Goal: Task Accomplishment & Management: Manage account settings

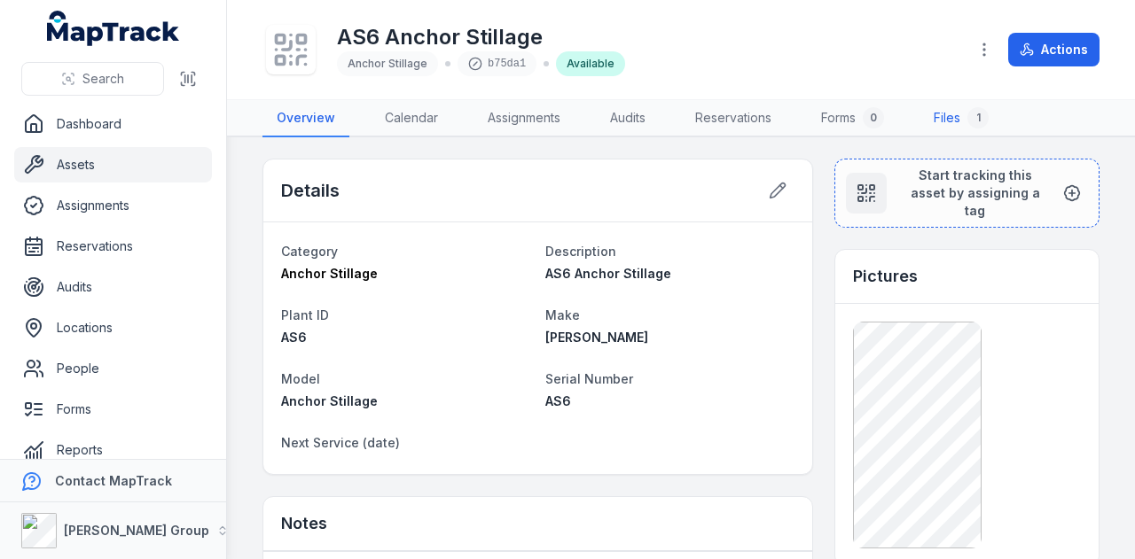
click at [966, 108] on link "Files 1" at bounding box center [960, 118] width 83 height 37
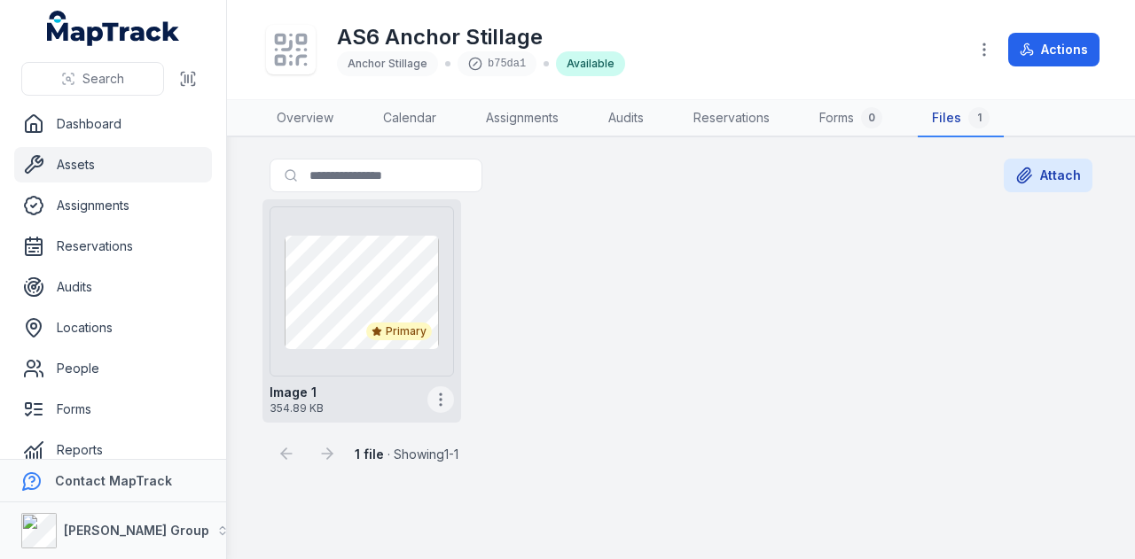
click at [444, 400] on icon "button" at bounding box center [441, 400] width 18 height 18
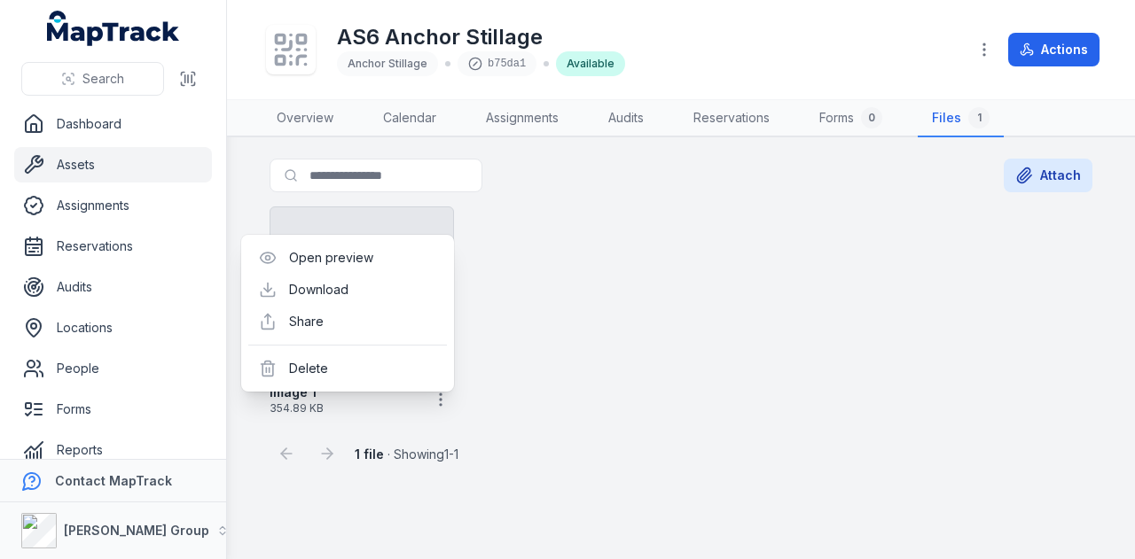
drag, startPoint x: 640, startPoint y: 387, endPoint x: 452, endPoint y: 455, distance: 200.0
click at [640, 387] on div "Primary Image 1 354.89 KB" at bounding box center [680, 310] width 837 height 223
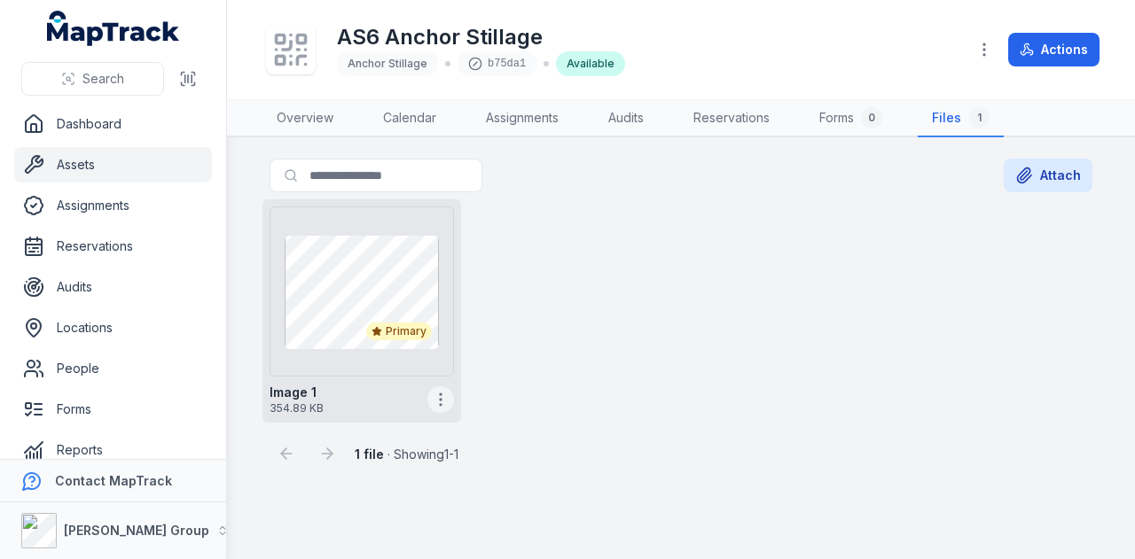
click at [441, 404] on circle "button" at bounding box center [441, 405] width 2 height 2
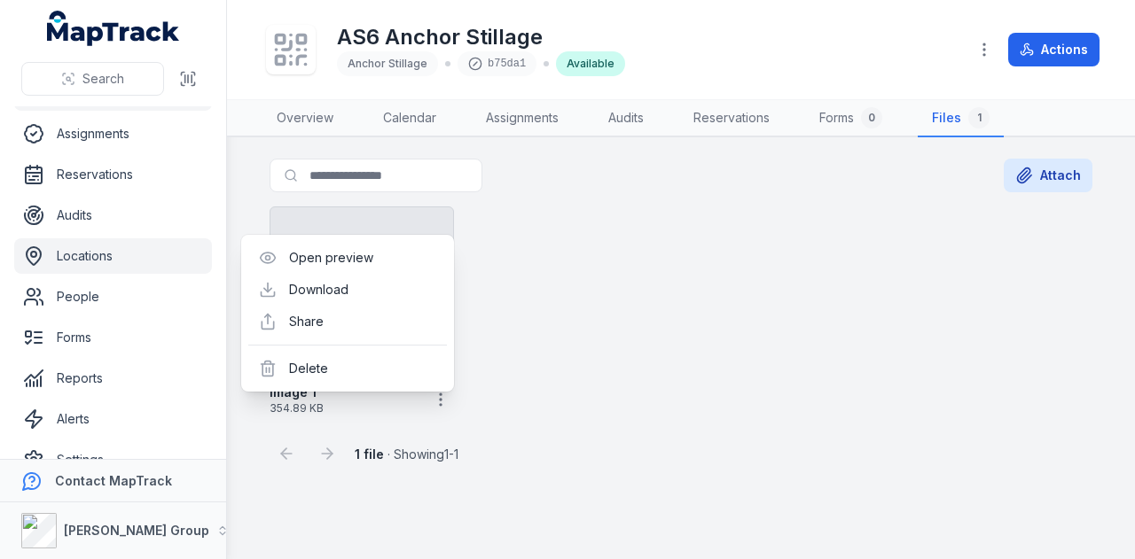
scroll to position [100, 0]
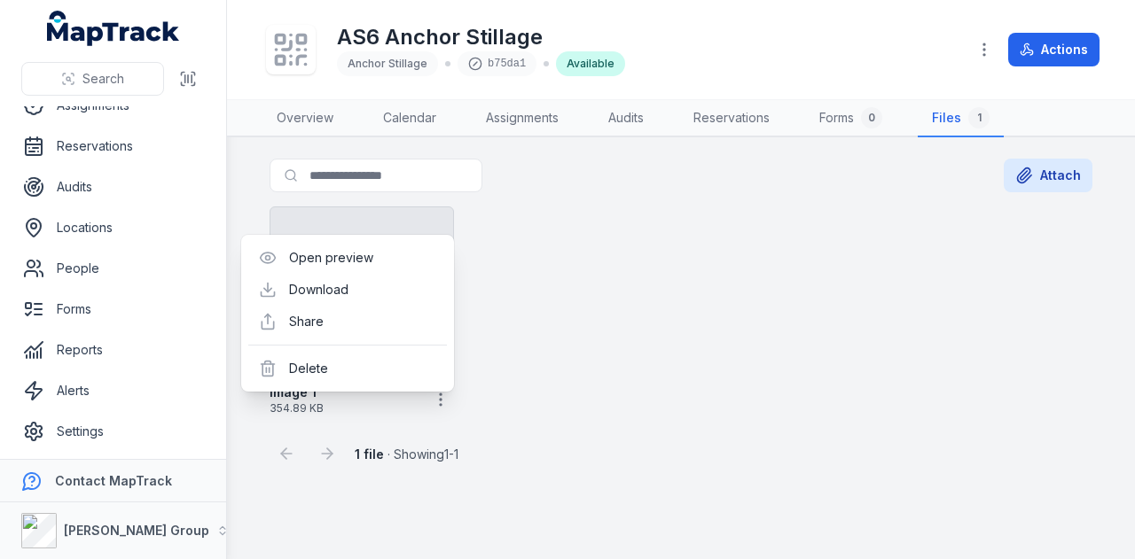
click at [601, 306] on div "Primary Image 1 354.89 KB" at bounding box center [680, 310] width 837 height 223
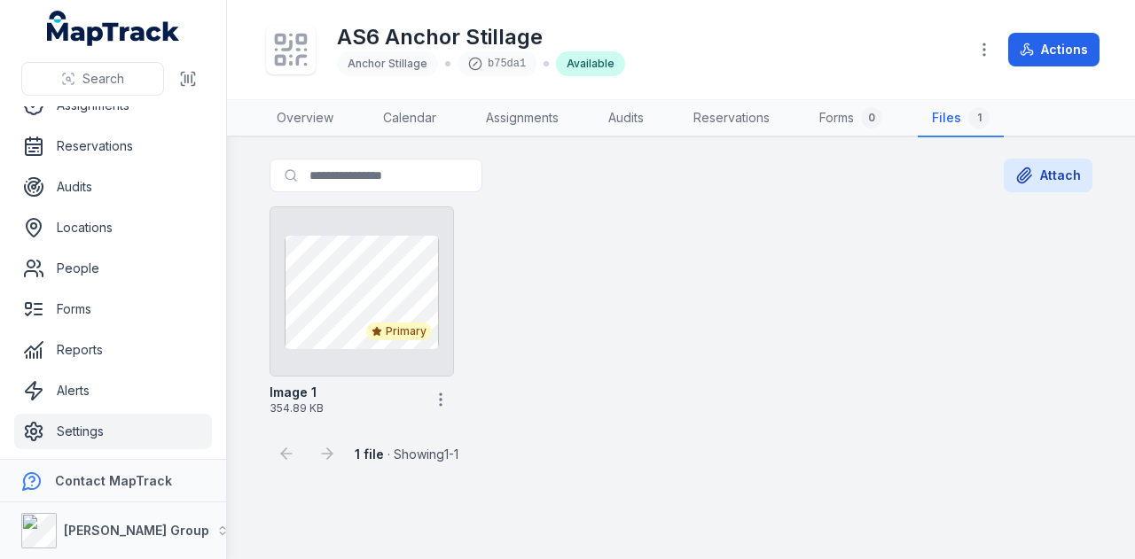
click at [151, 425] on link "Settings" at bounding box center [113, 431] width 198 height 35
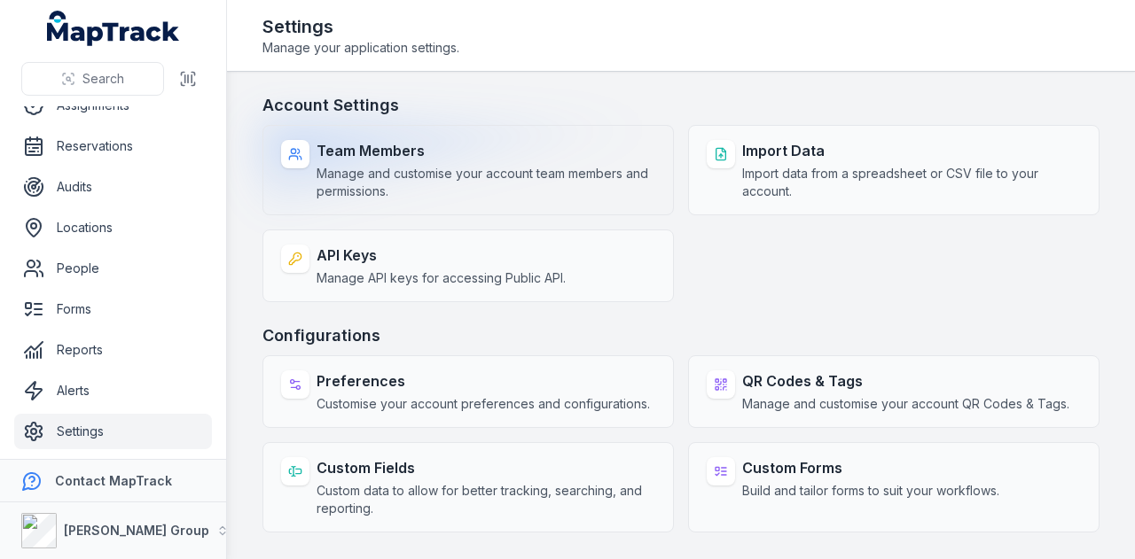
click at [473, 155] on strong "Team Members" at bounding box center [485, 150] width 339 height 21
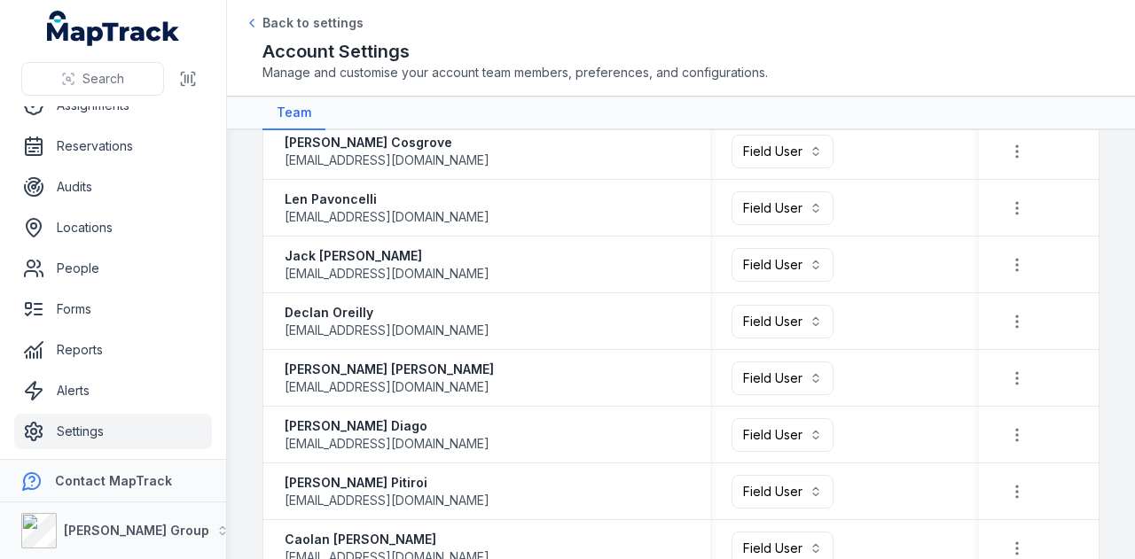
scroll to position [1745, 0]
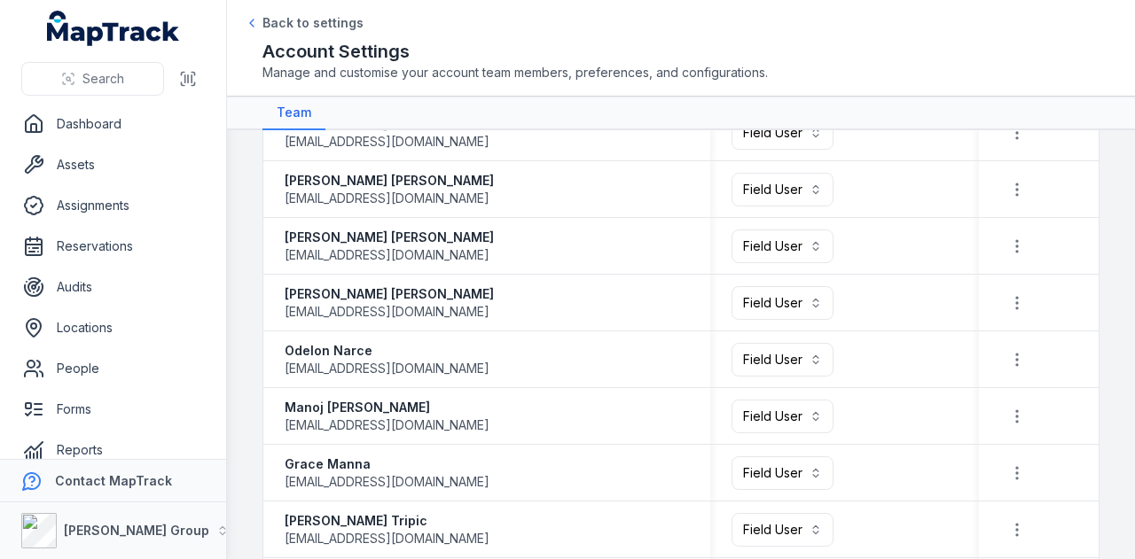
scroll to position [2574, 0]
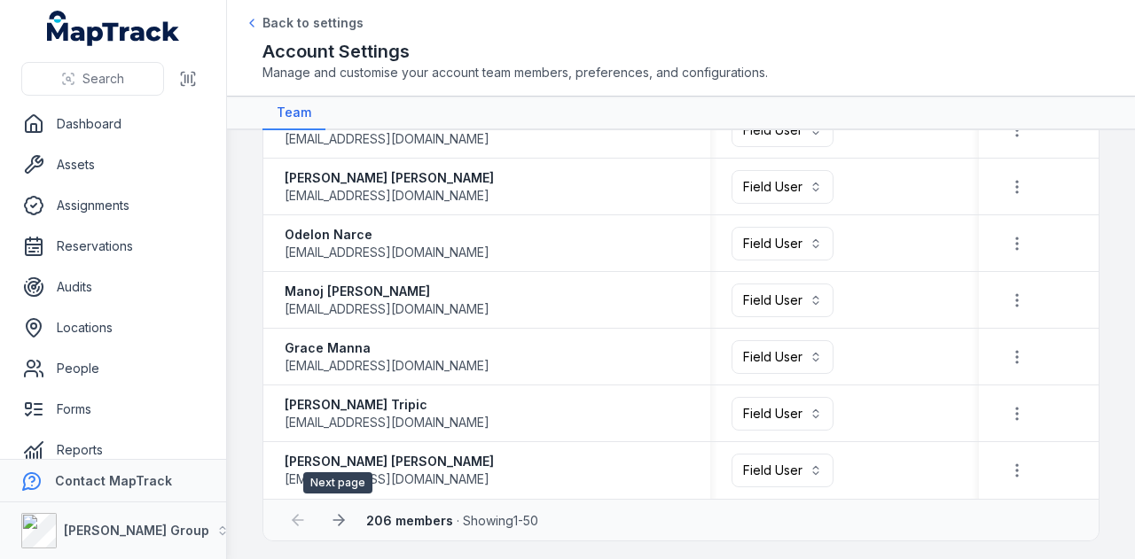
click at [336, 516] on icon at bounding box center [339, 521] width 18 height 18
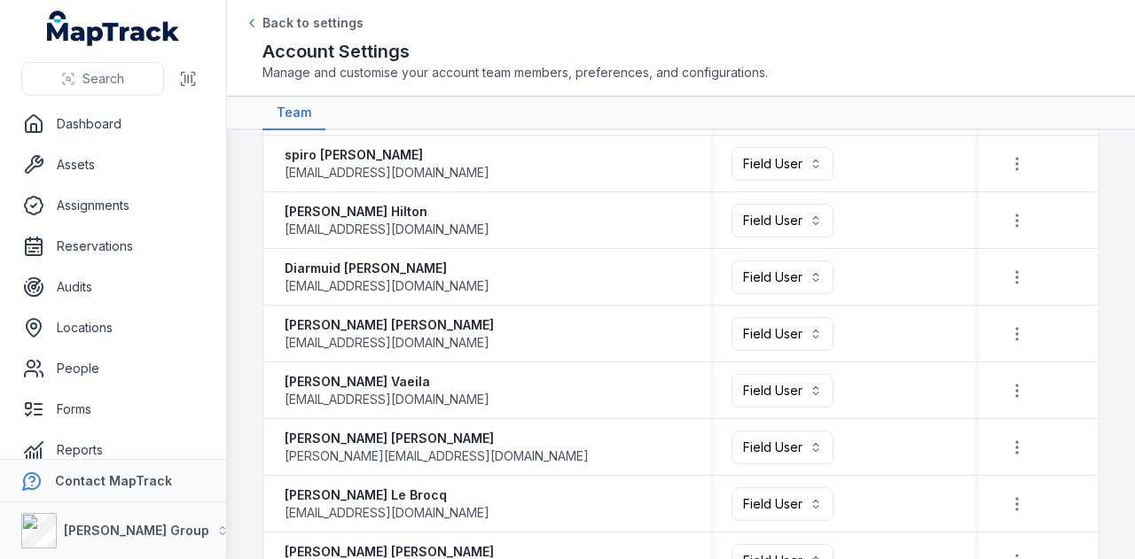
scroll to position [1203, 0]
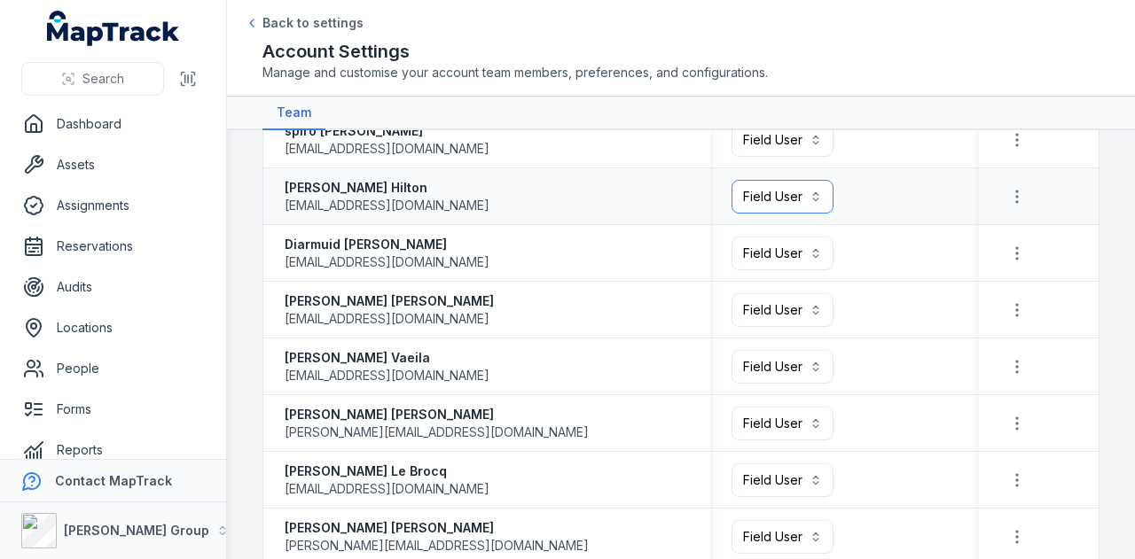
click at [777, 206] on button "Field User ******" at bounding box center [782, 197] width 102 height 34
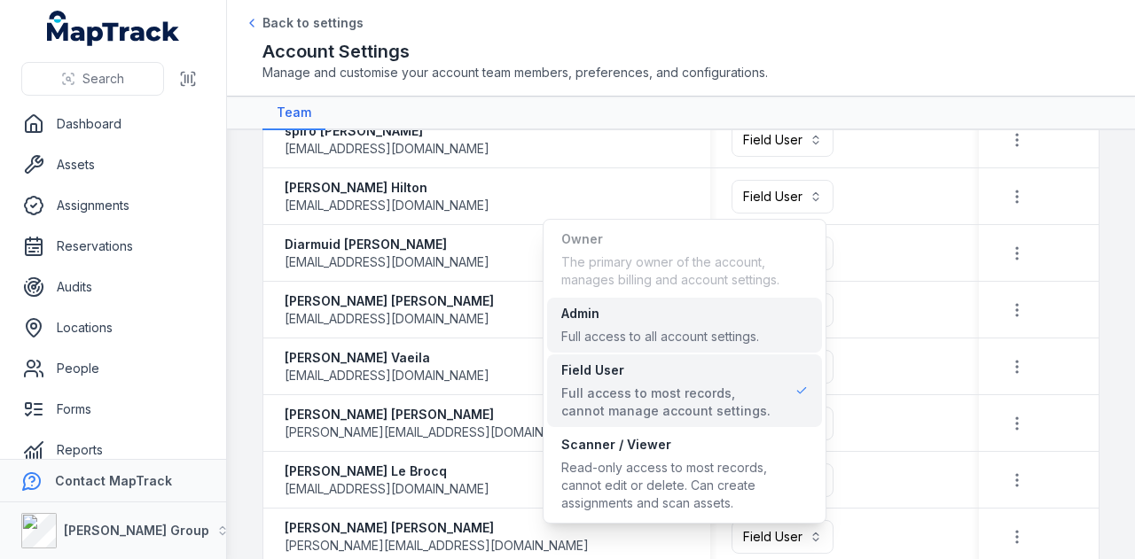
click at [675, 331] on div "Full access to all account settings." at bounding box center [660, 337] width 198 height 18
